Goal: Task Accomplishment & Management: Complete application form

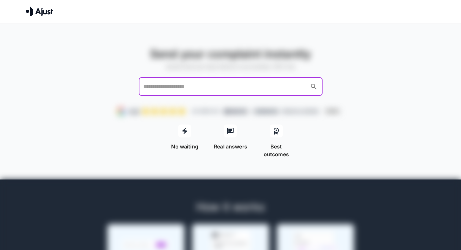
click at [189, 91] on input "text" at bounding box center [225, 87] width 166 height 12
